Goal: Task Accomplishment & Management: Use online tool/utility

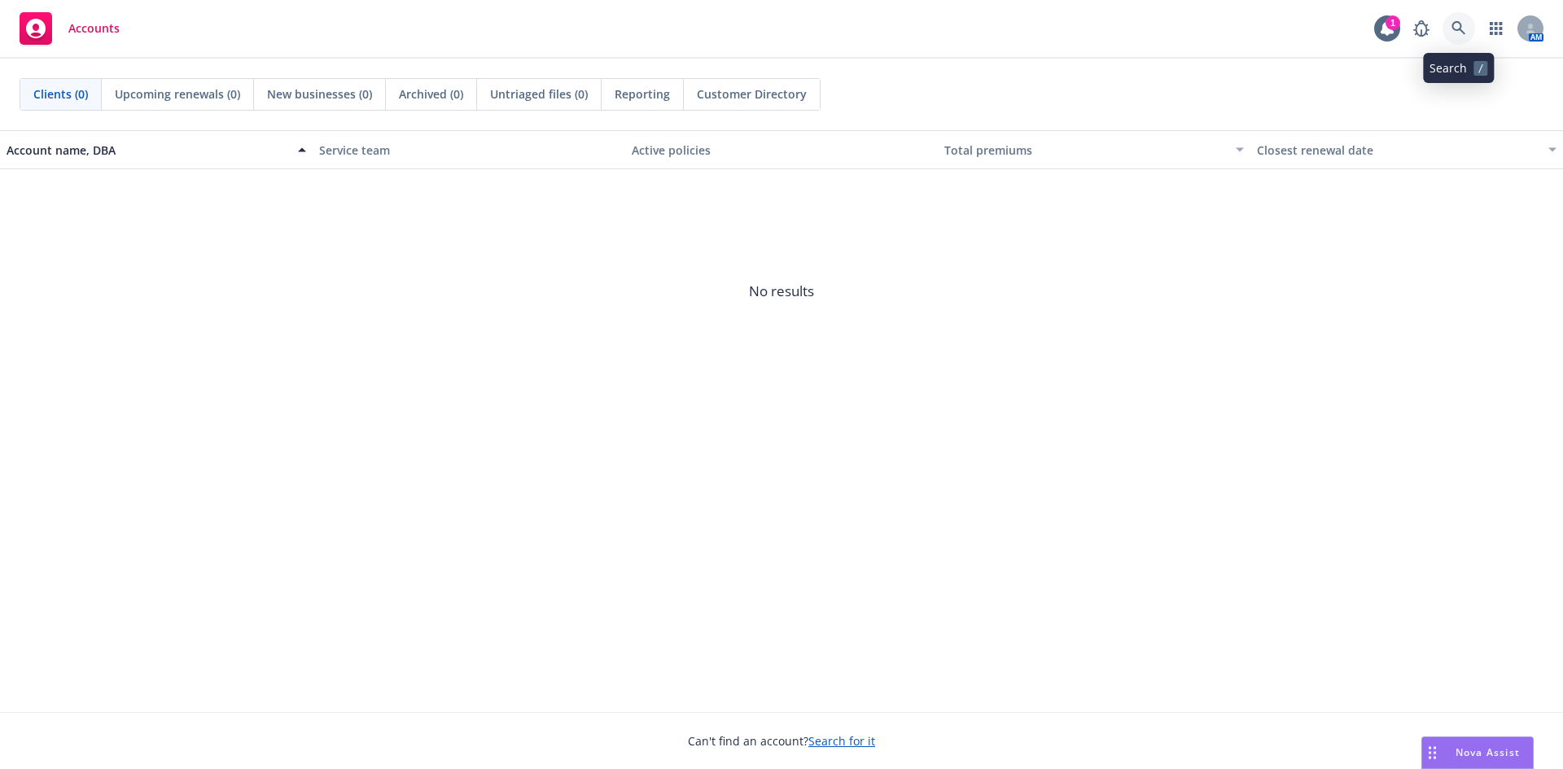
drag, startPoint x: 0, startPoint y: 0, endPoint x: 1455, endPoint y: 26, distance: 1455.4
click at [1455, 26] on icon at bounding box center [1458, 28] width 15 height 15
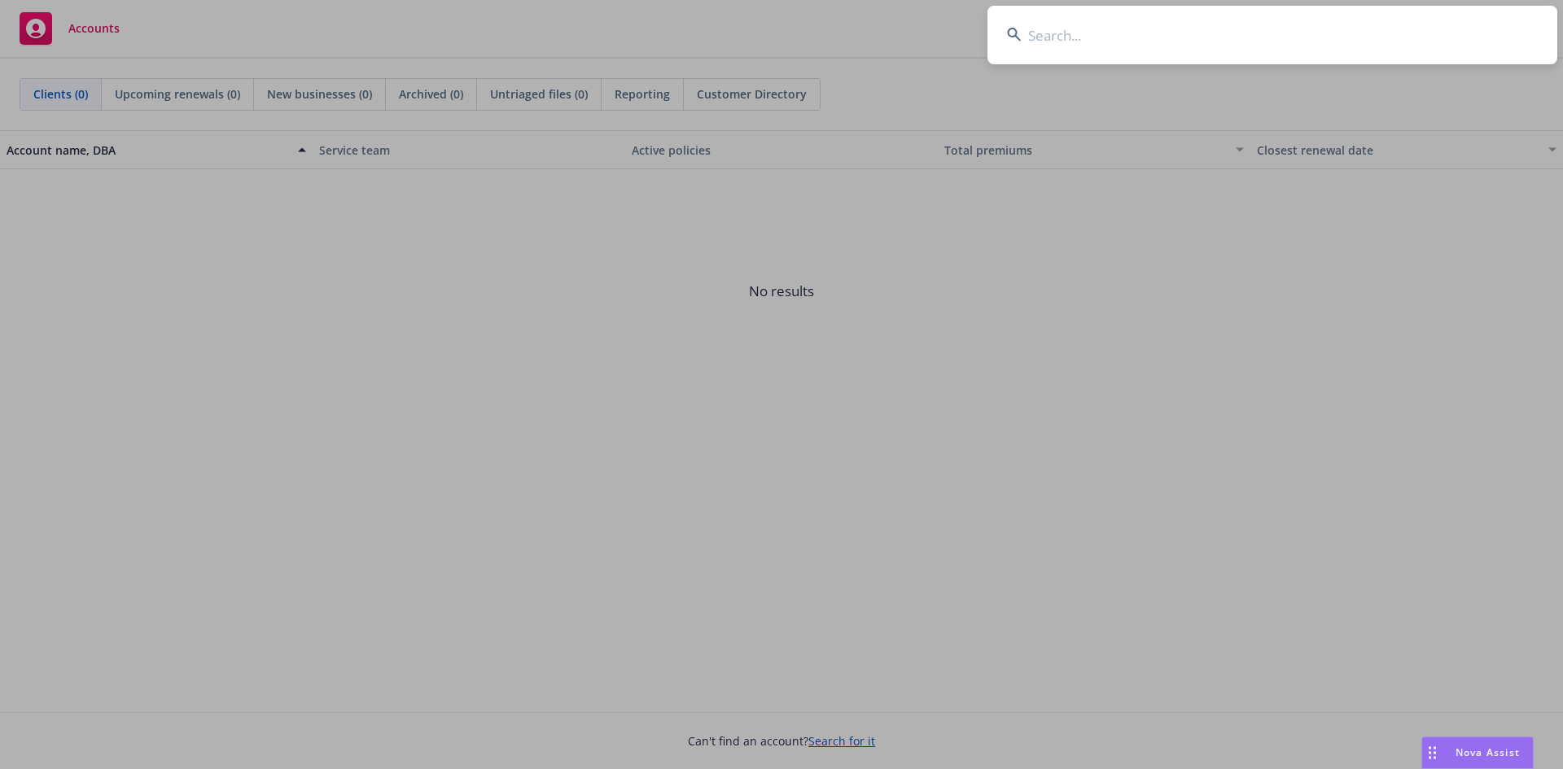
click at [1139, 34] on input at bounding box center [1272, 35] width 570 height 59
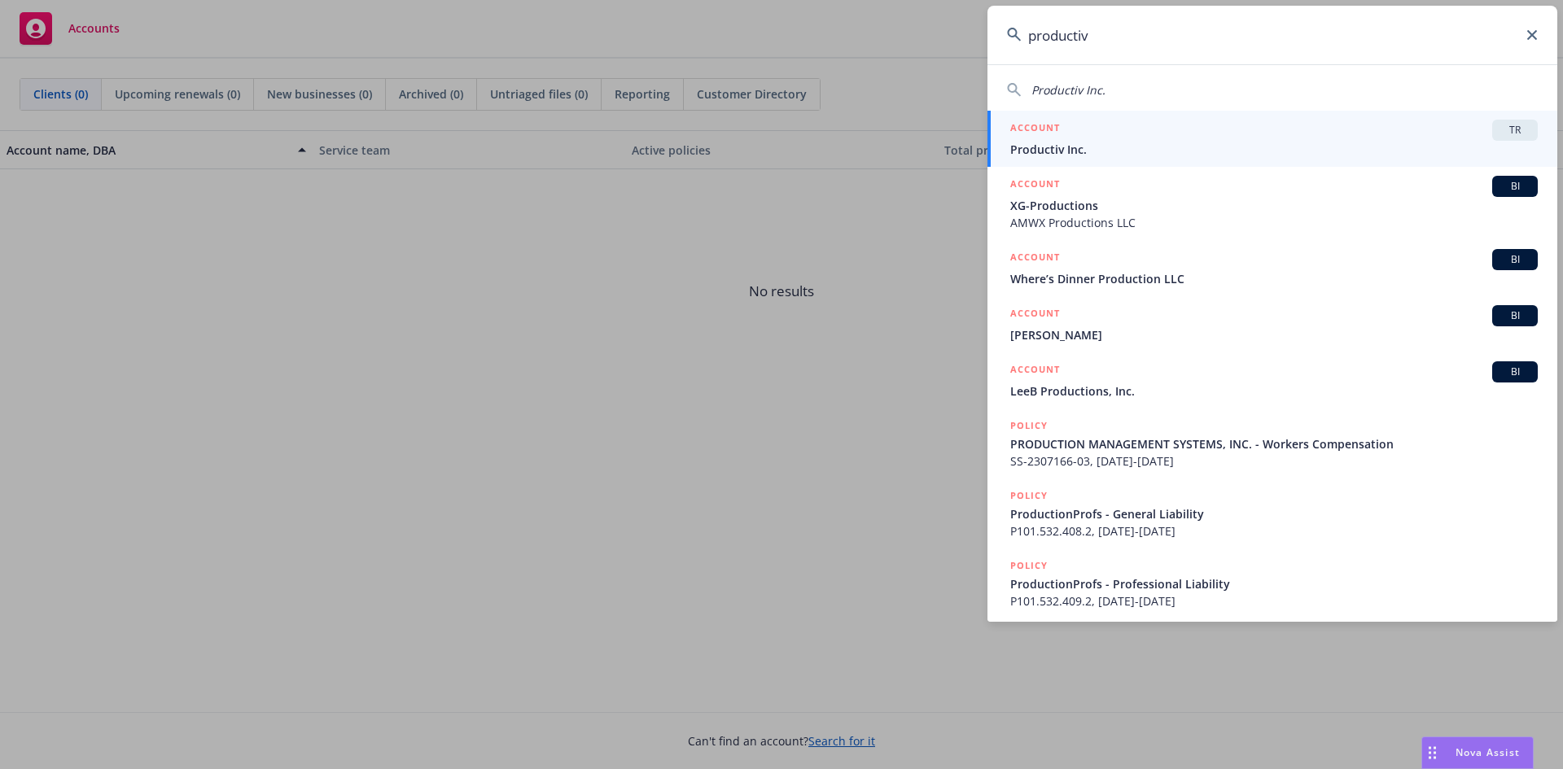
type input "productiv"
click at [1498, 125] on span "TR" at bounding box center [1514, 130] width 33 height 15
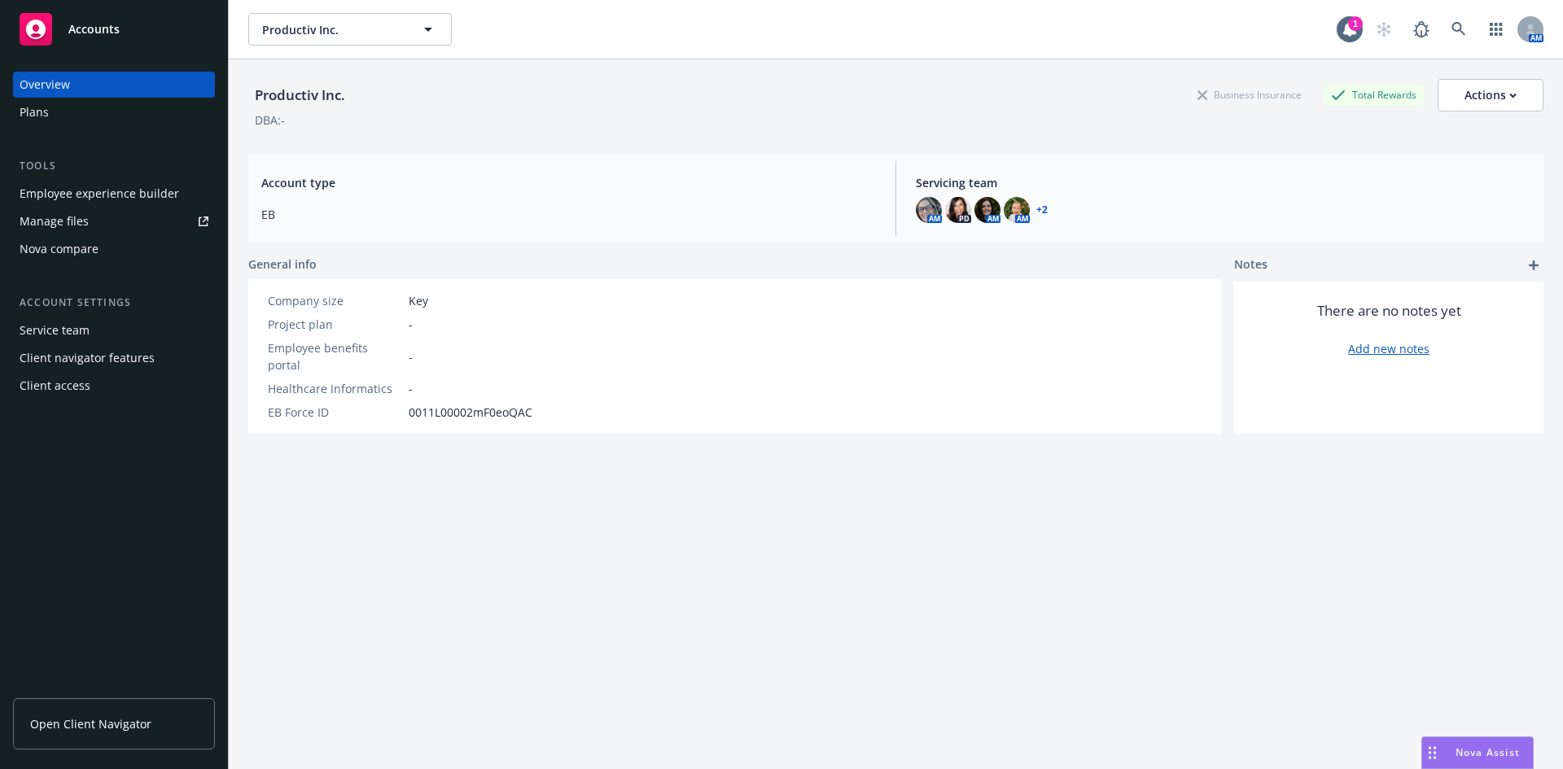
click at [103, 249] on div "Nova compare" at bounding box center [114, 249] width 189 height 26
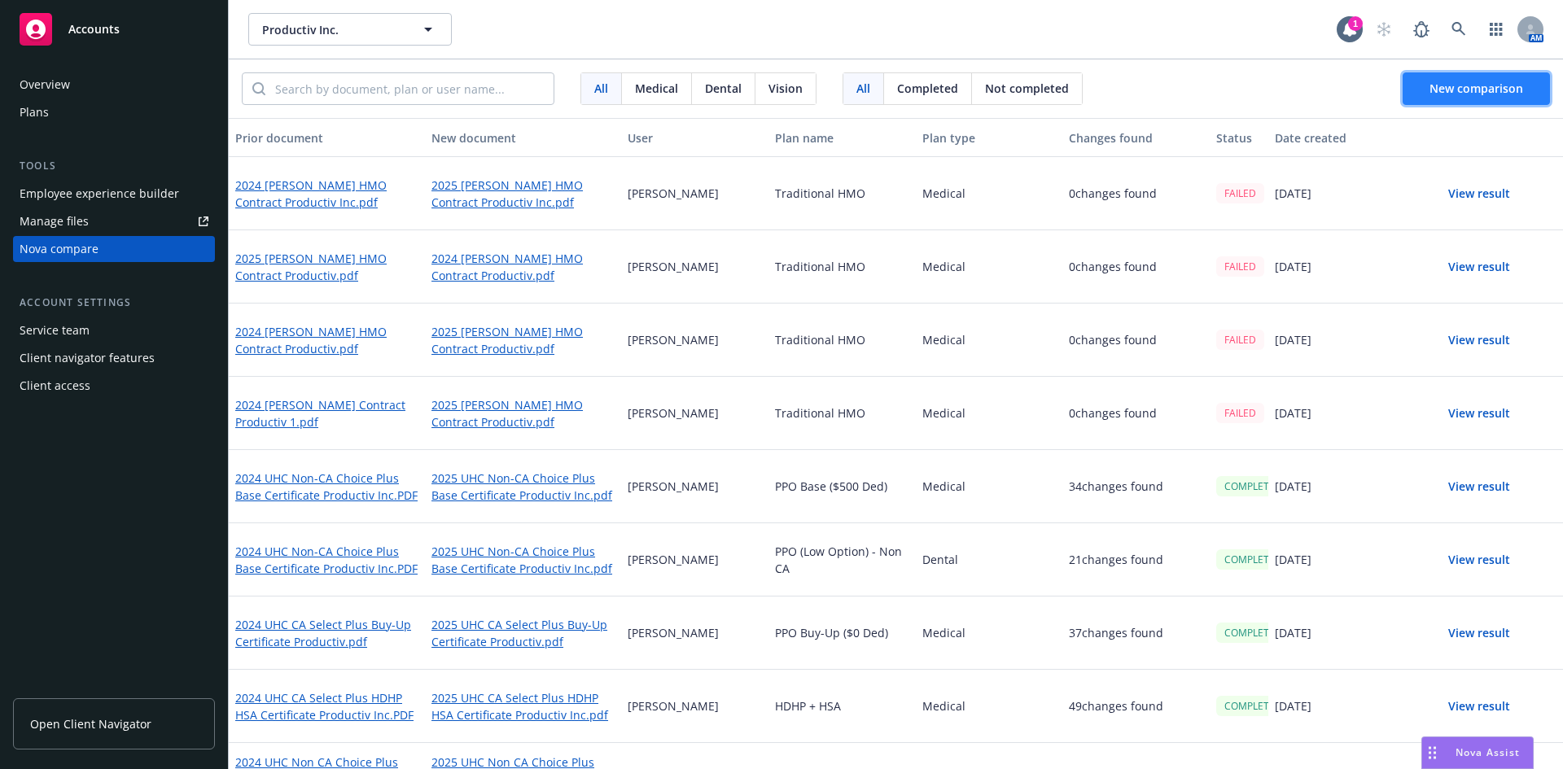
click at [1423, 82] on button "New comparison" at bounding box center [1475, 88] width 147 height 33
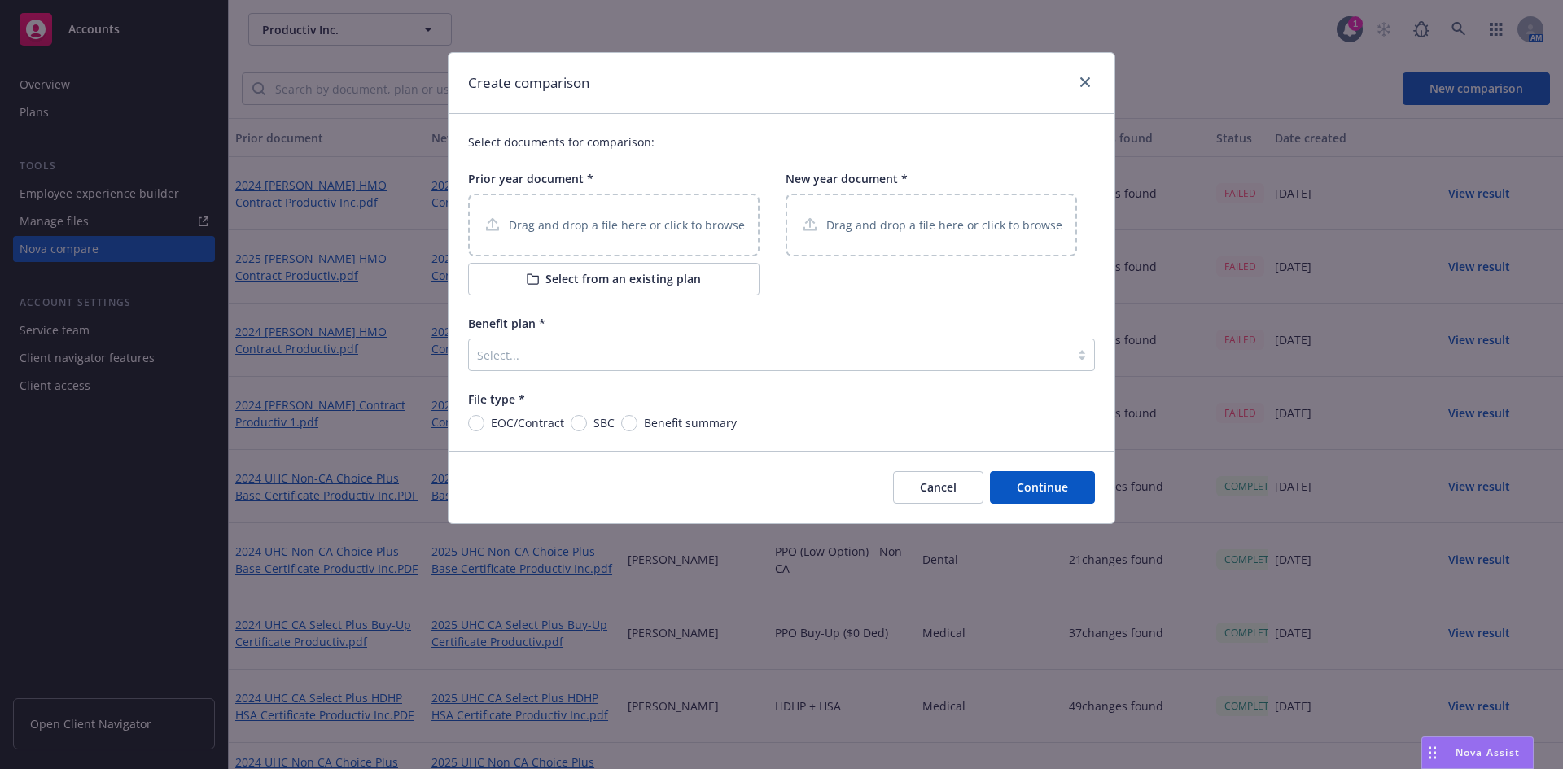
click at [962, 487] on button "Cancel" at bounding box center [938, 487] width 90 height 33
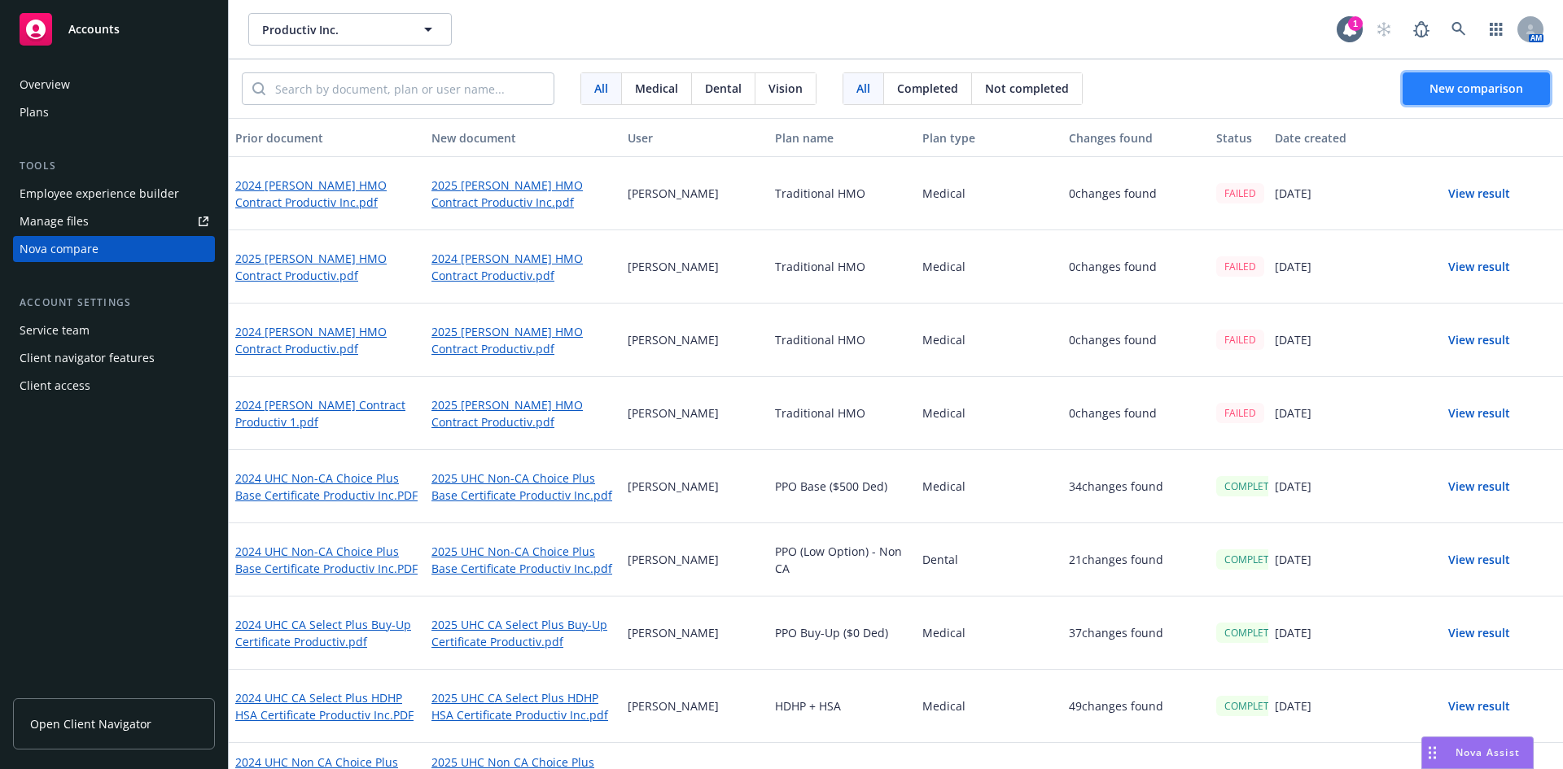
click at [1444, 83] on span "New comparison" at bounding box center [1476, 88] width 94 height 15
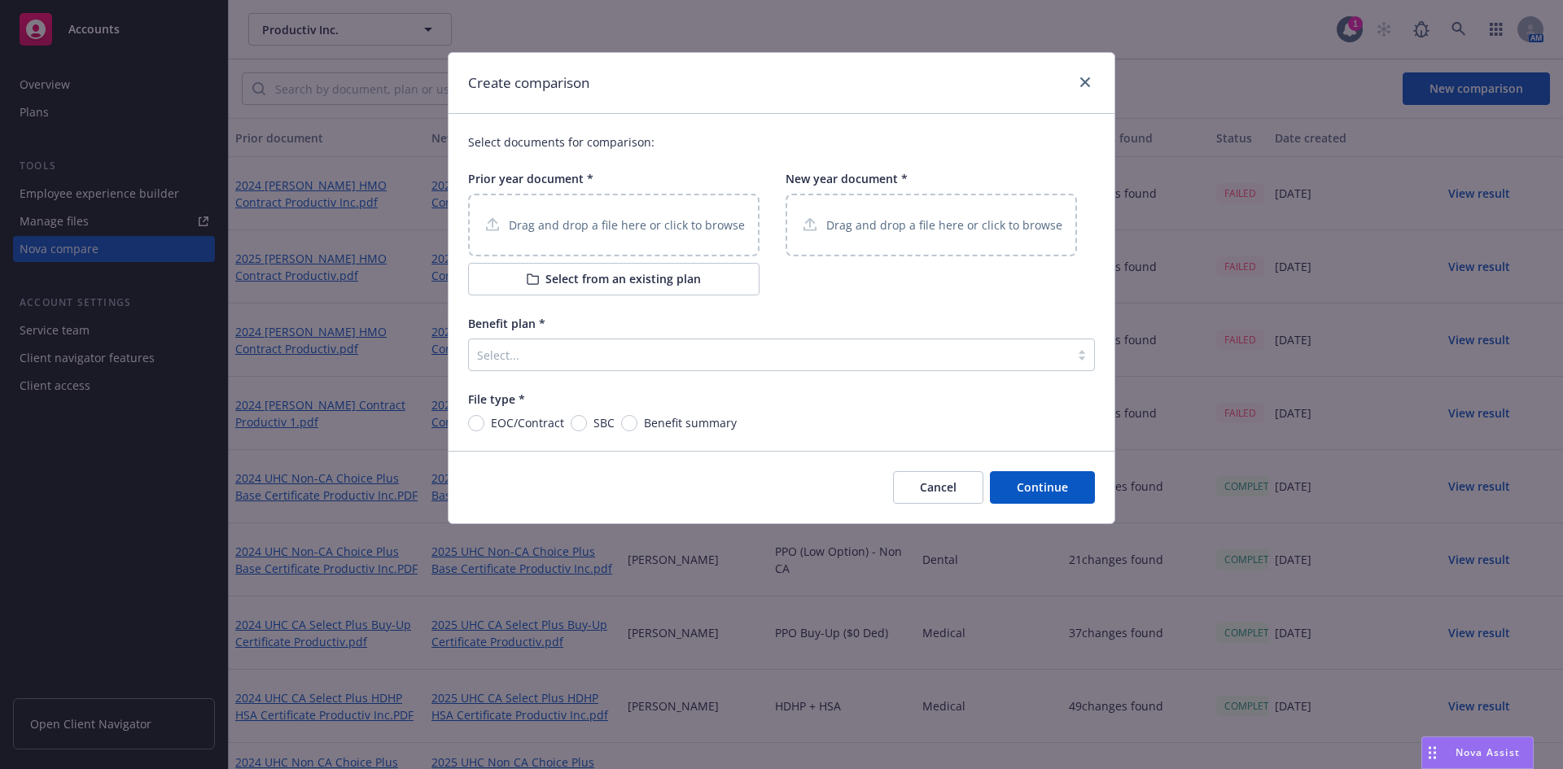
click at [650, 222] on p "Drag and drop a file here or click to browse" at bounding box center [627, 224] width 236 height 17
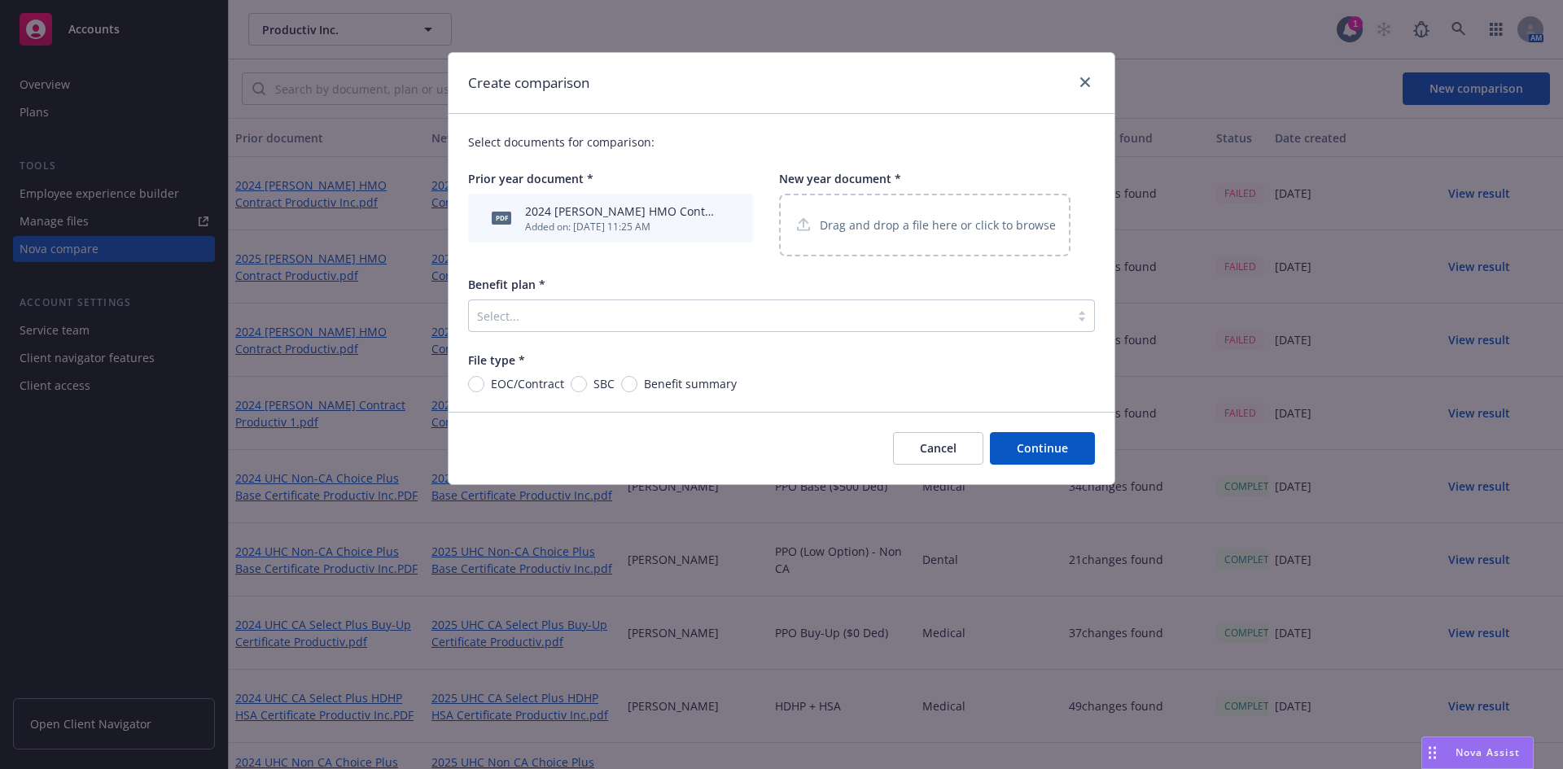
click at [851, 231] on p "Drag and drop a file here or click to browse" at bounding box center [938, 224] width 236 height 17
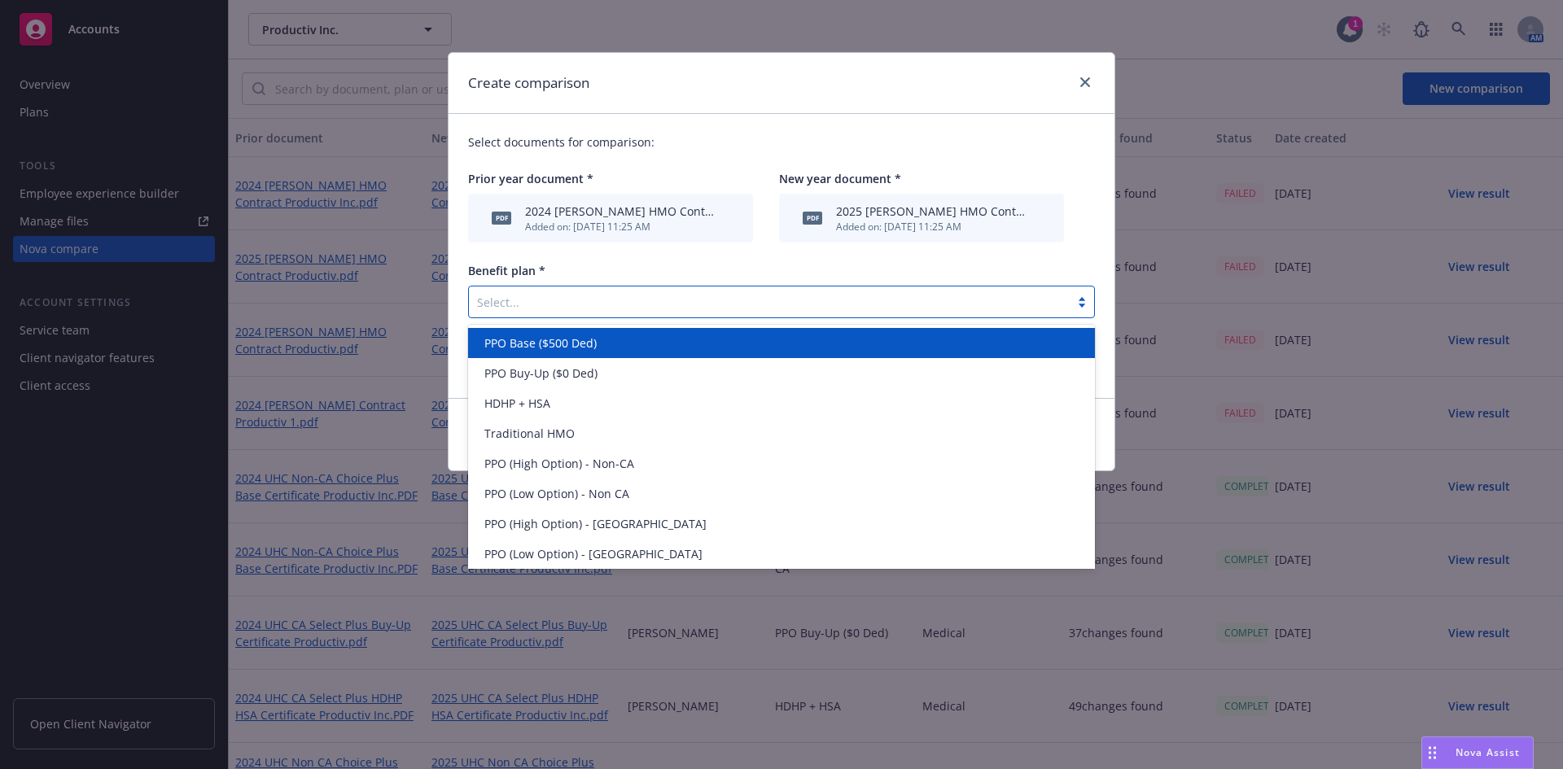
click at [682, 317] on div "Select..." at bounding box center [781, 302] width 627 height 33
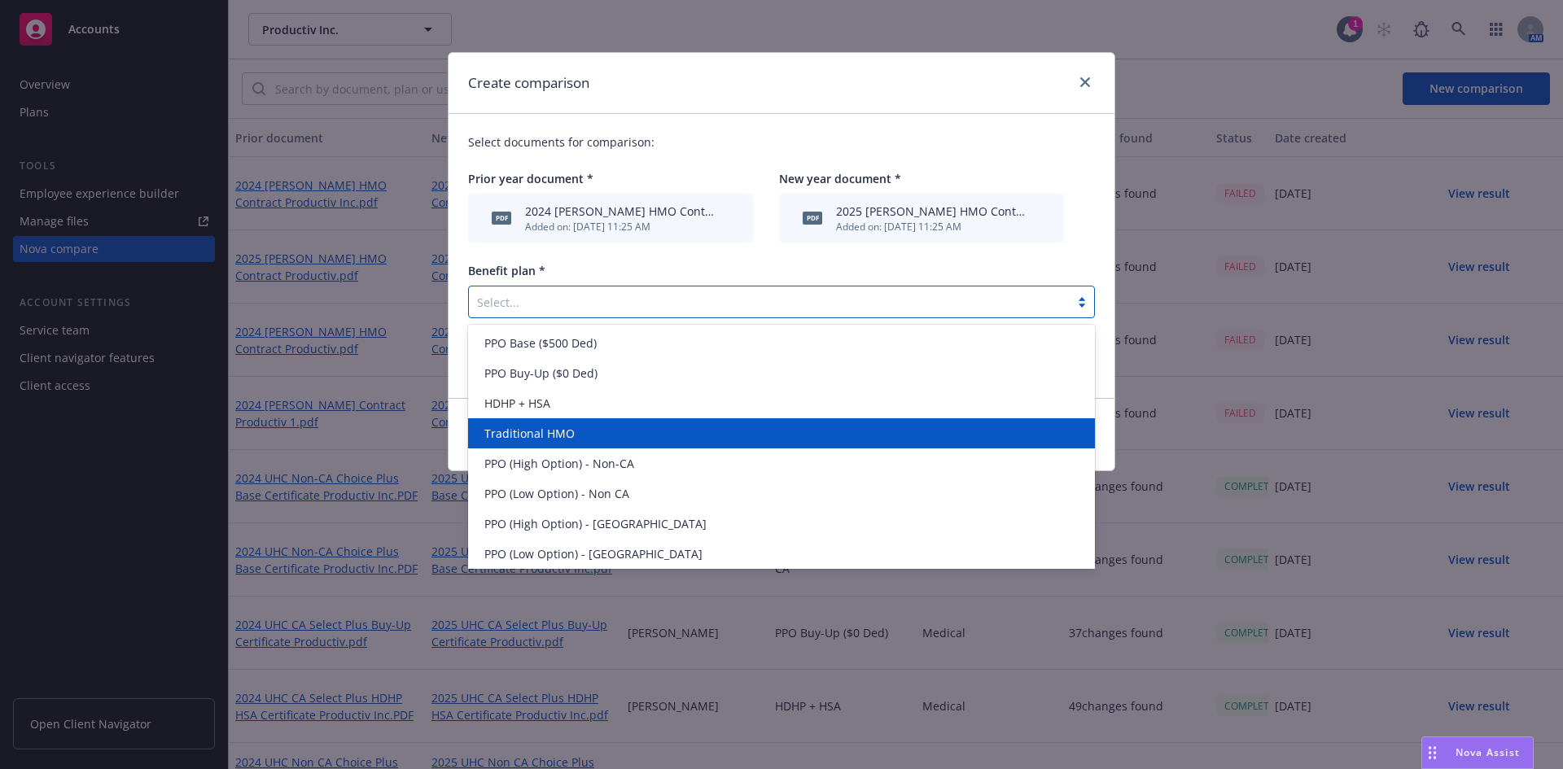
click at [556, 431] on span "Traditional HMO" at bounding box center [529, 433] width 90 height 17
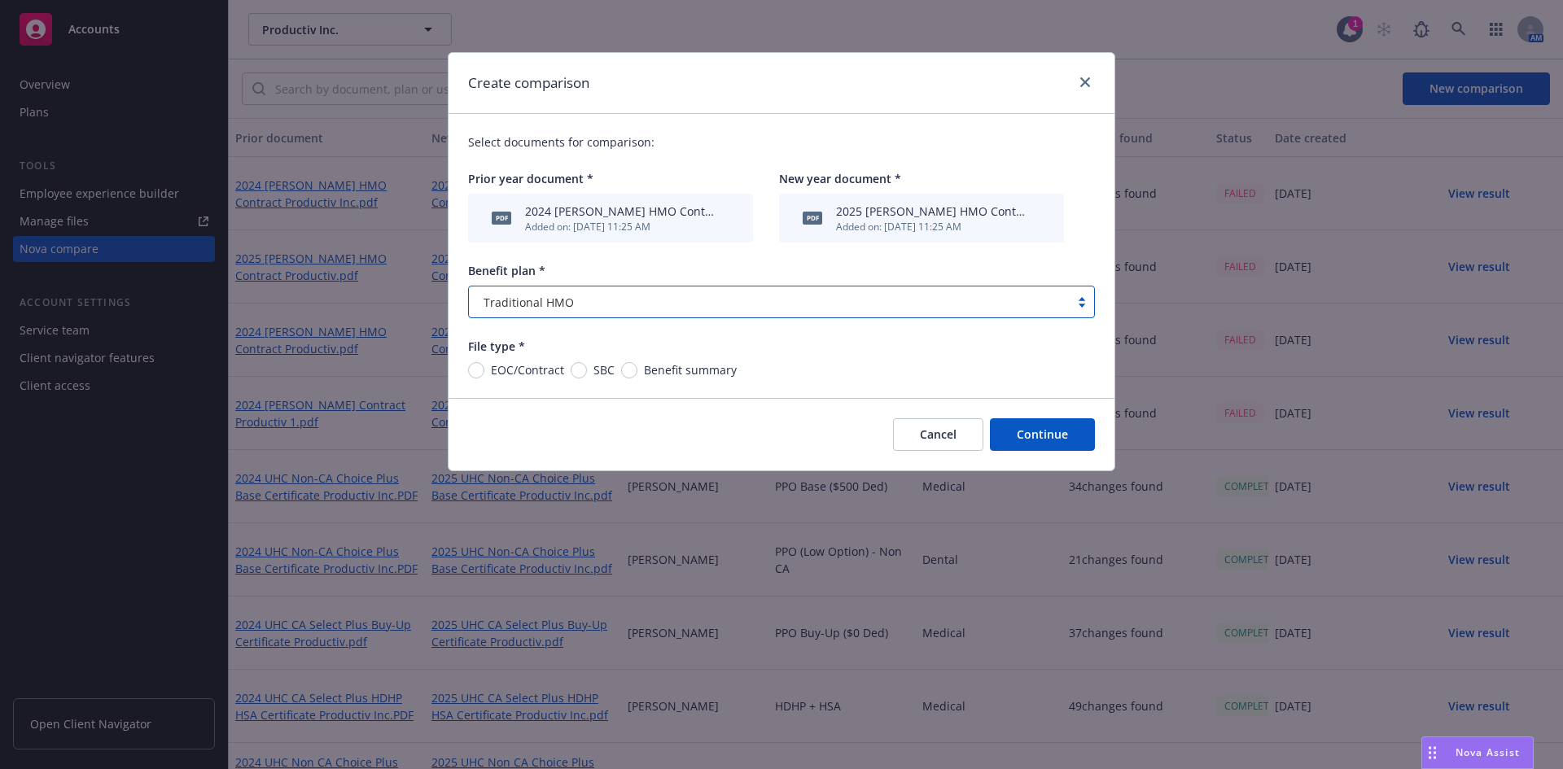
click at [489, 379] on div "Select documents for comparison: Prior year document * pdf 2024 [PERSON_NAME] H…" at bounding box center [781, 256] width 666 height 284
click at [482, 371] on input "EOC/Contract" at bounding box center [476, 370] width 16 height 16
radio input "true"
click at [1065, 429] on button "Continue" at bounding box center [1042, 434] width 105 height 33
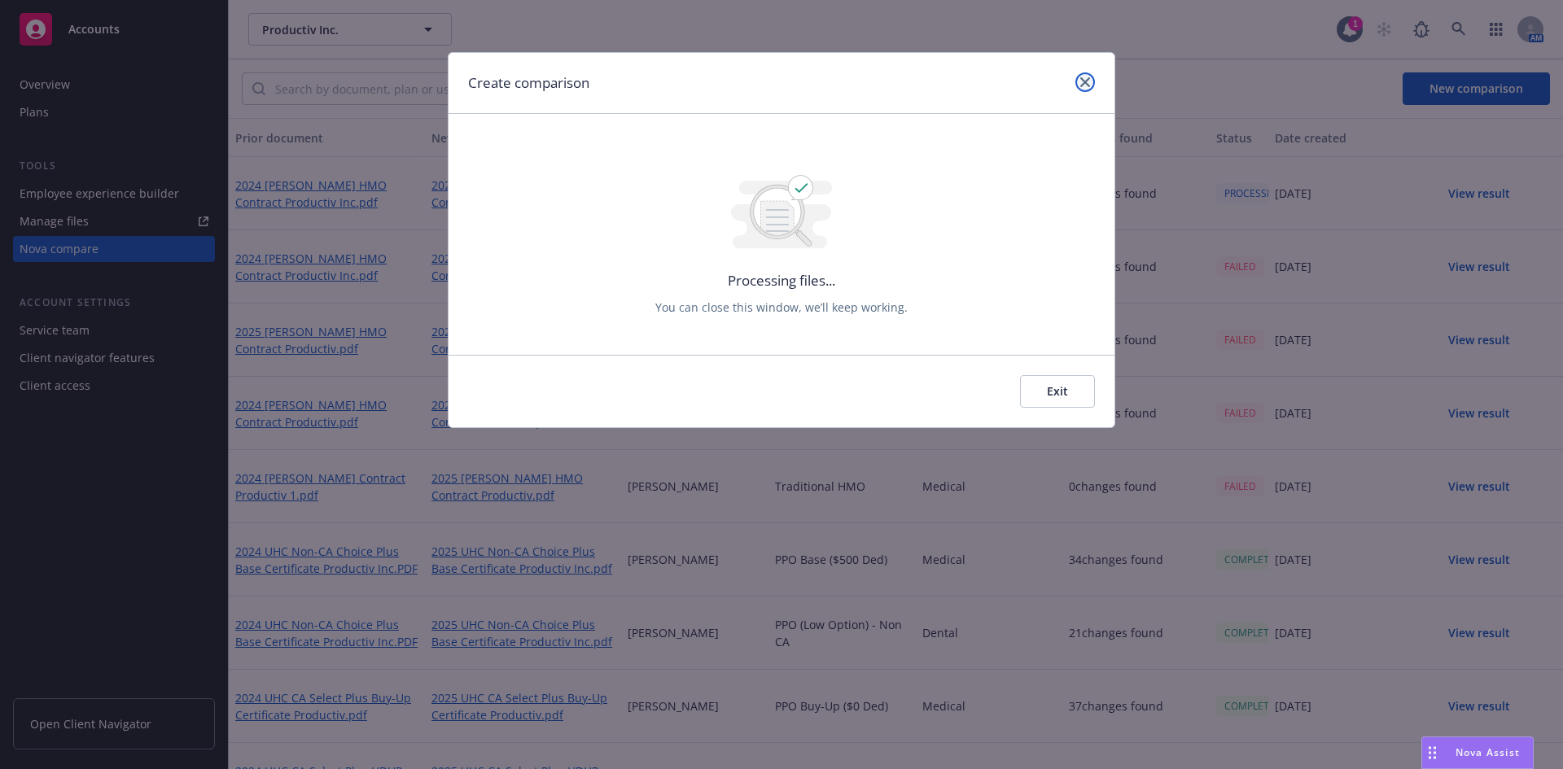
click at [1087, 81] on icon "close" at bounding box center [1085, 82] width 10 height 10
